Goal: Task Accomplishment & Management: Use online tool/utility

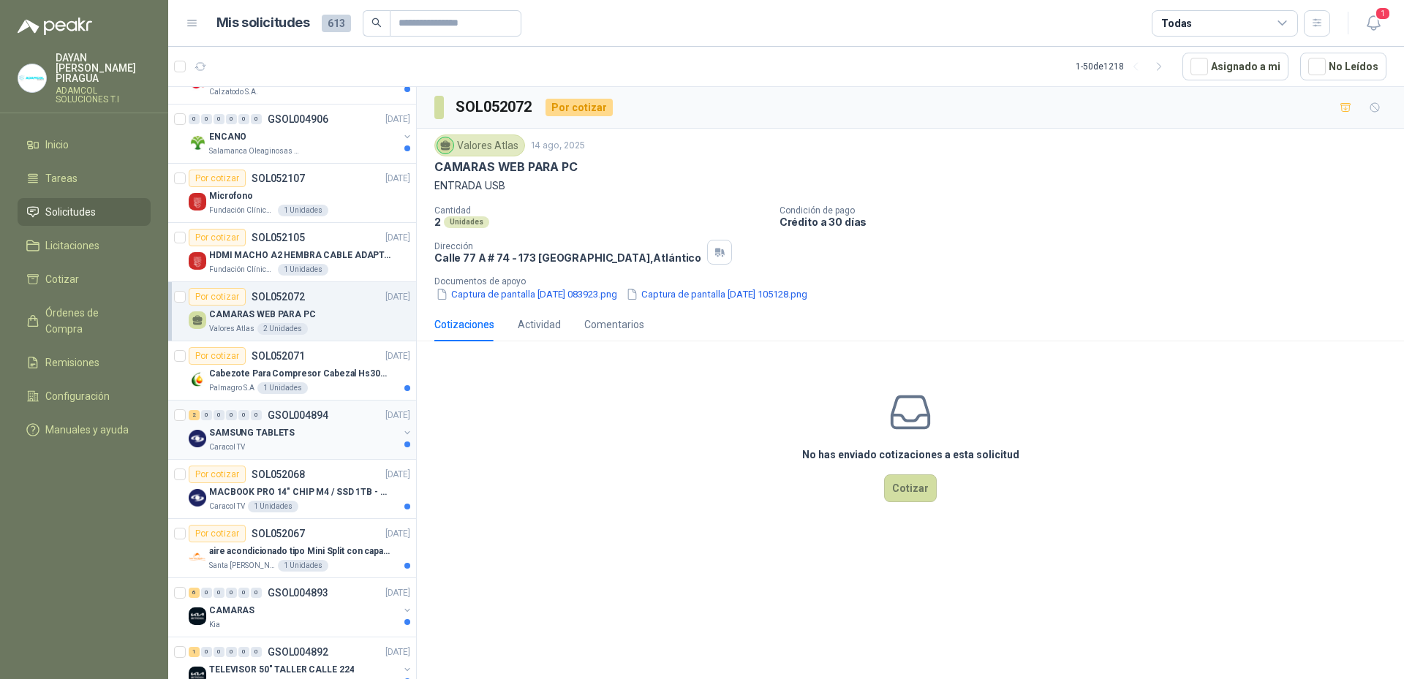
scroll to position [219, 0]
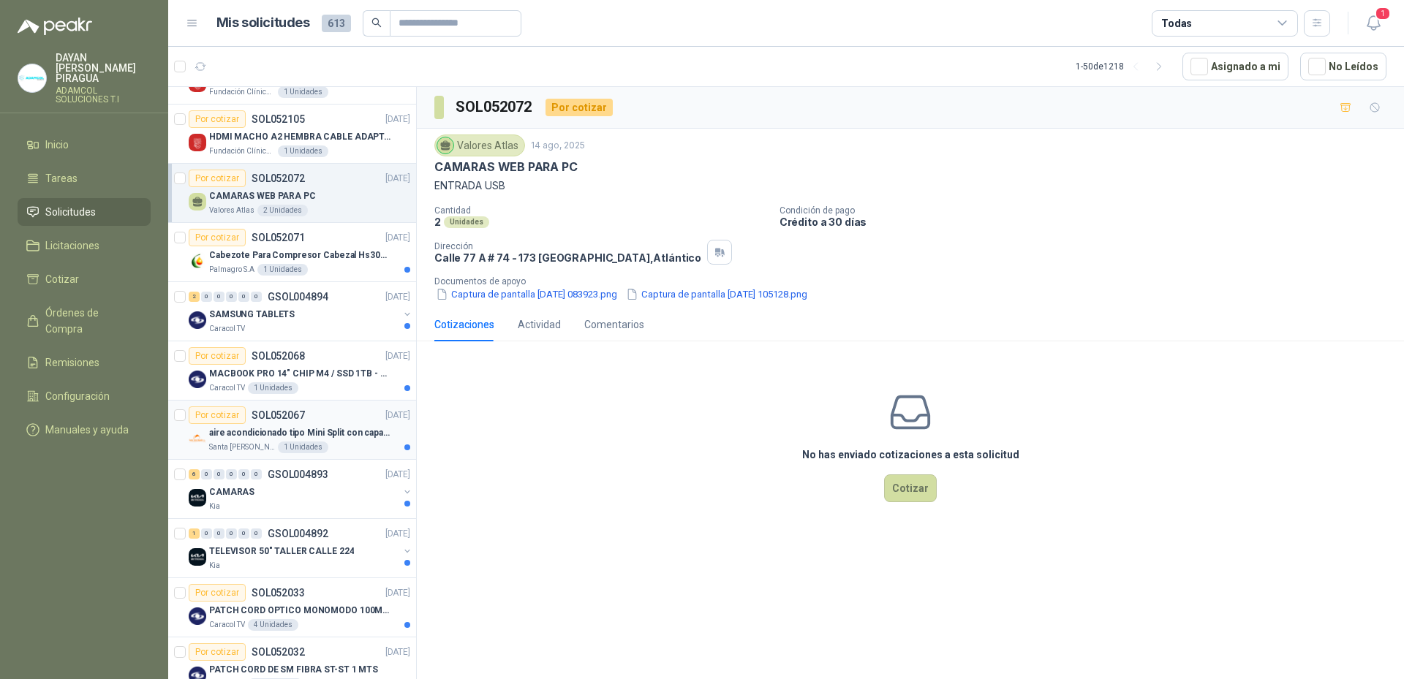
click at [331, 423] on div "Por cotizar SOL052067 [DATE]" at bounding box center [300, 416] width 222 height 18
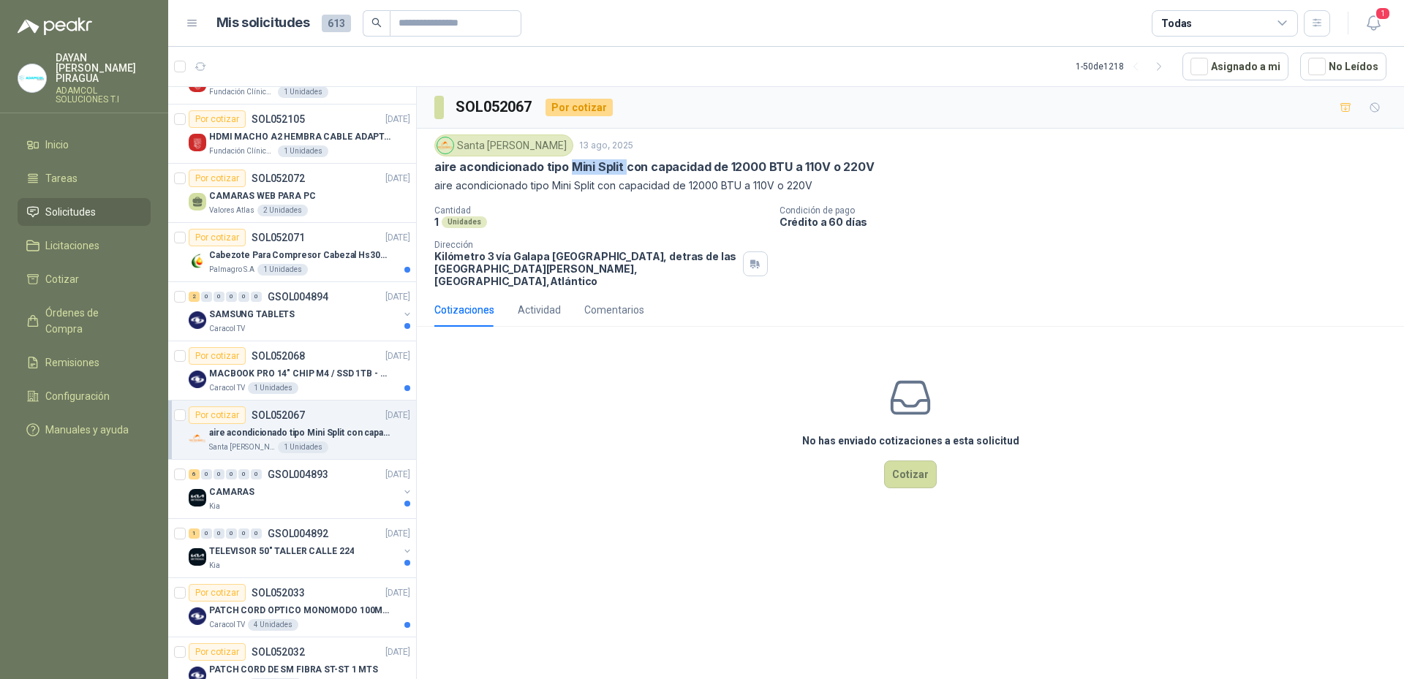
drag, startPoint x: 623, startPoint y: 165, endPoint x: 570, endPoint y: 170, distance: 53.0
click at [570, 170] on p "aire acondicionado tipo Mini Split con capacidad de 12000 BTU a 110V o 220V" at bounding box center [654, 166] width 440 height 15
copy p "Mini Split"
click at [828, 486] on div "No has enviado cotizaciones a esta solicitud Cotizar" at bounding box center [910, 432] width 987 height 186
click at [1060, 244] on div "Cantidad 1 Unidades Condición de pago Crédito a 60 [PERSON_NAME] Dirección Kiló…" at bounding box center [910, 246] width 952 height 82
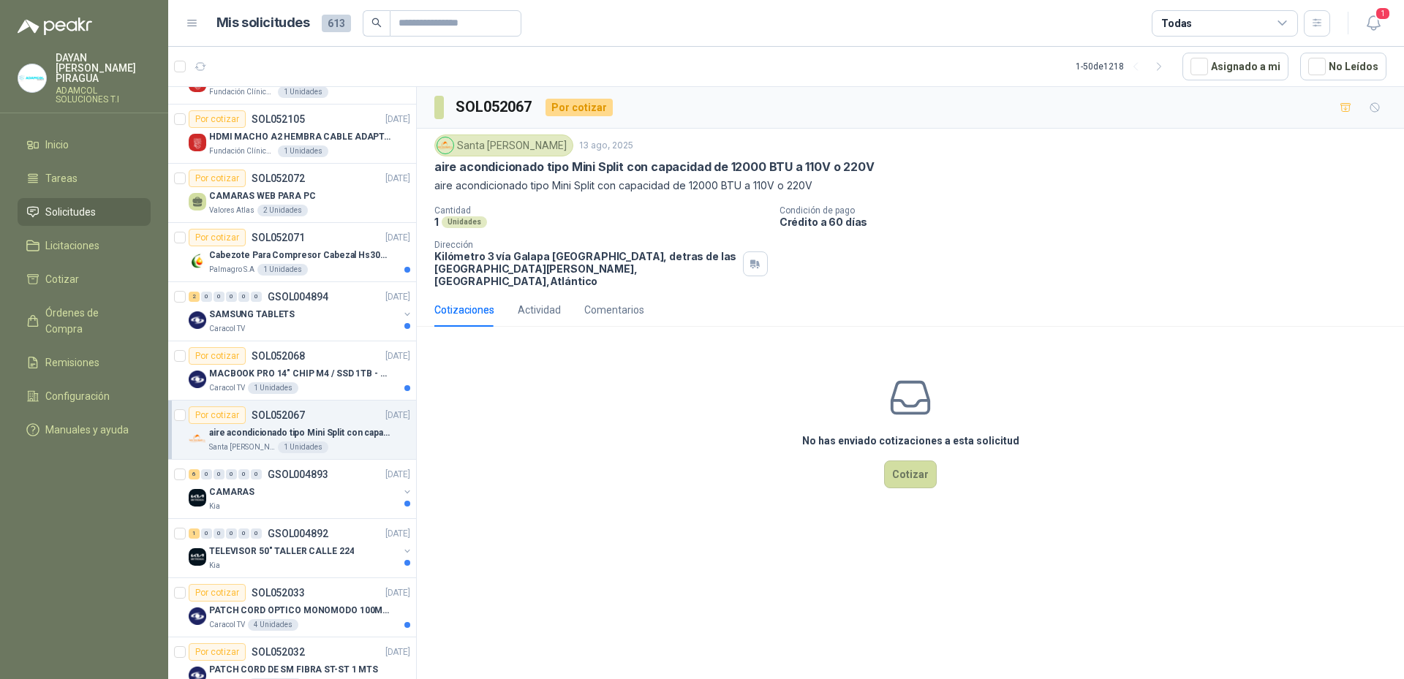
click at [781, 633] on div "SOL052067 Por cotizar Santa [PERSON_NAME] 13 ago, 2025 aire acondicionado tipo …" at bounding box center [910, 385] width 987 height 597
click at [776, 524] on div "SOL052067 Por cotizar Santa [PERSON_NAME] 13 ago, 2025 aire acondicionado tipo …" at bounding box center [910, 385] width 987 height 597
click at [800, 574] on div "SOL052067 Por cotizar Santa [PERSON_NAME] 13 ago, 2025 aire acondicionado tipo …" at bounding box center [910, 385] width 987 height 597
drag, startPoint x: 619, startPoint y: 162, endPoint x: 567, endPoint y: 169, distance: 52.3
click at [567, 169] on p "aire acondicionado tipo Mini Split con capacidad de 12000 BTU a 110V o 220V" at bounding box center [654, 166] width 440 height 15
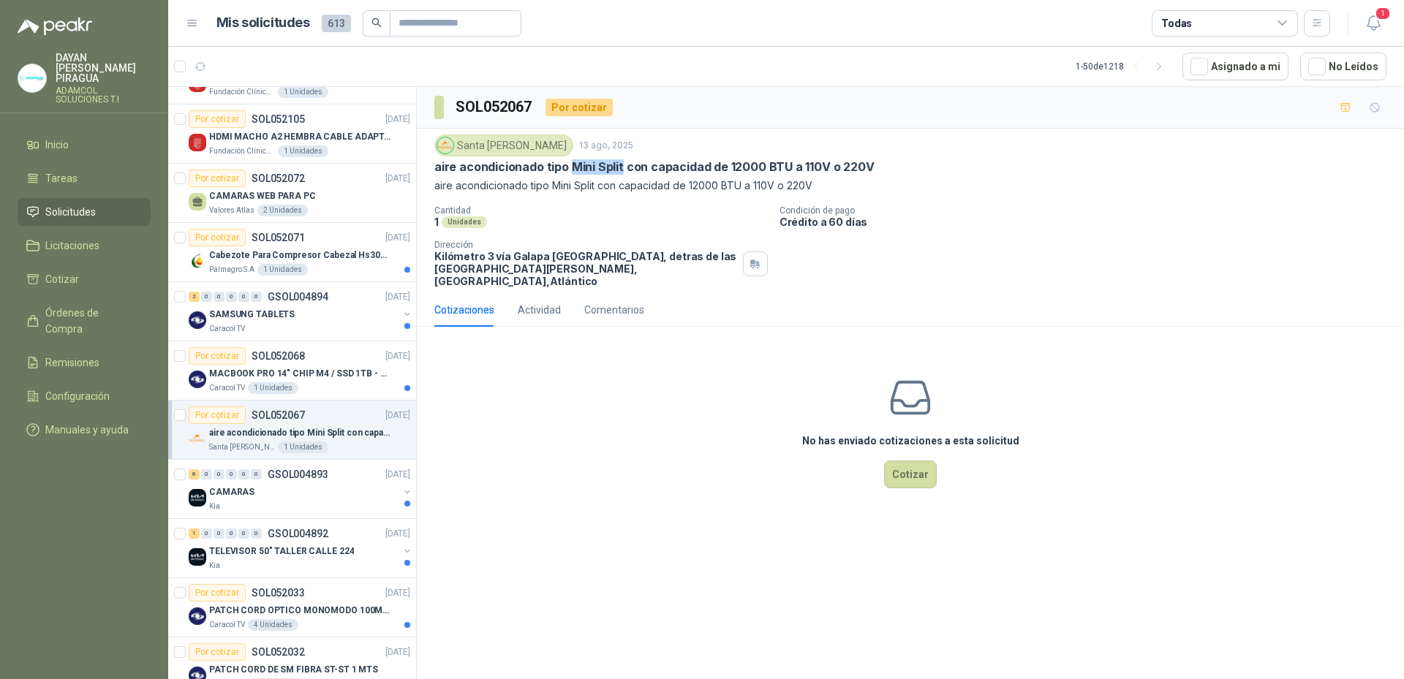
copy p "Mini Split"
